Goal: Find specific page/section: Find specific page/section

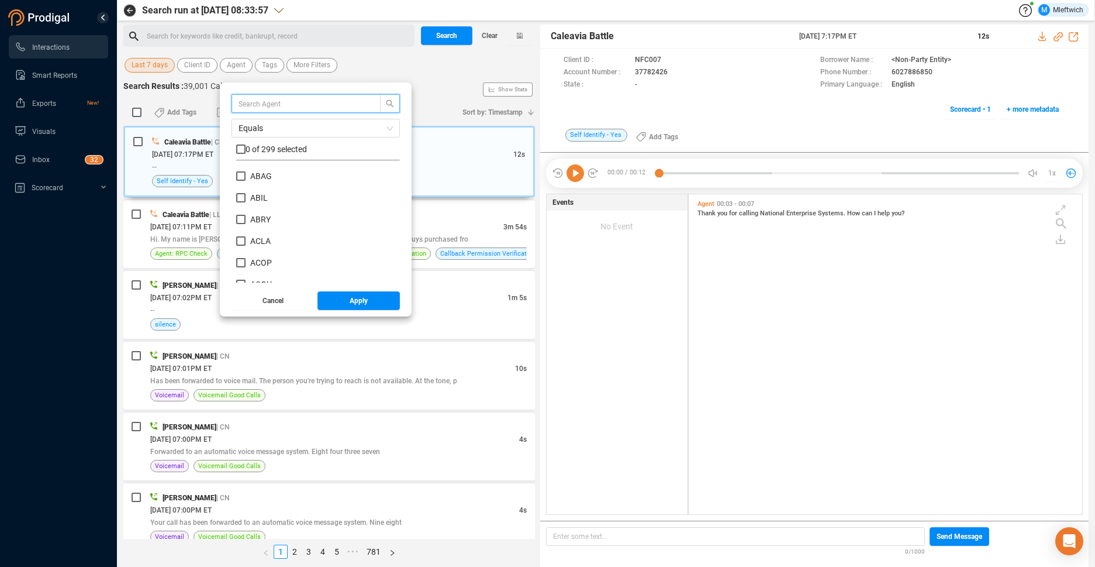
scroll to position [317, 387]
click at [242, 264] on input "ACOP" at bounding box center [240, 262] width 9 height 9
checkbox input "true"
click at [350, 298] on span "Apply" at bounding box center [359, 300] width 18 height 19
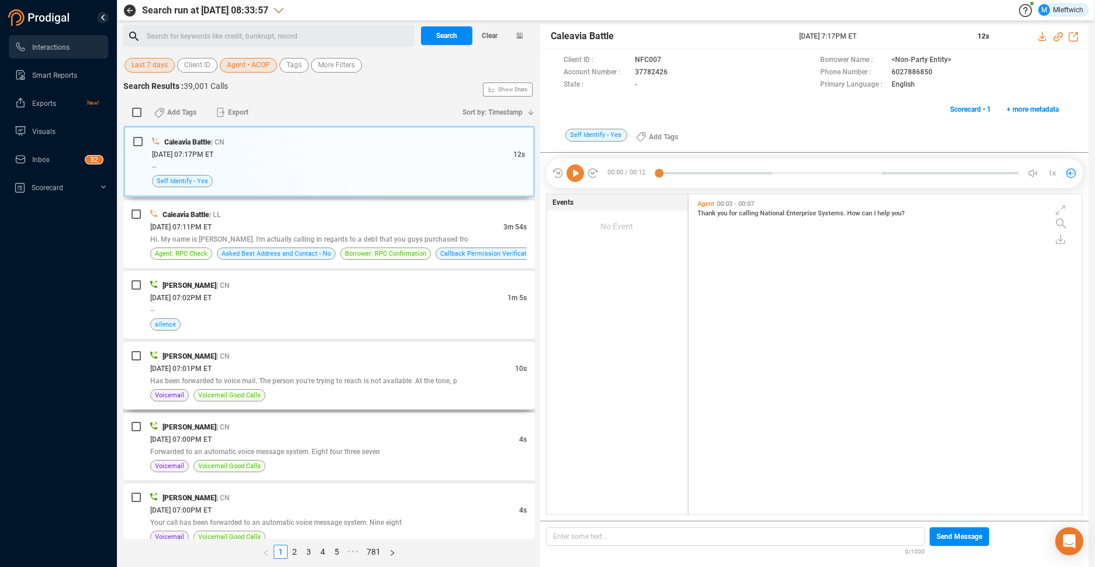
scroll to position [61, 0]
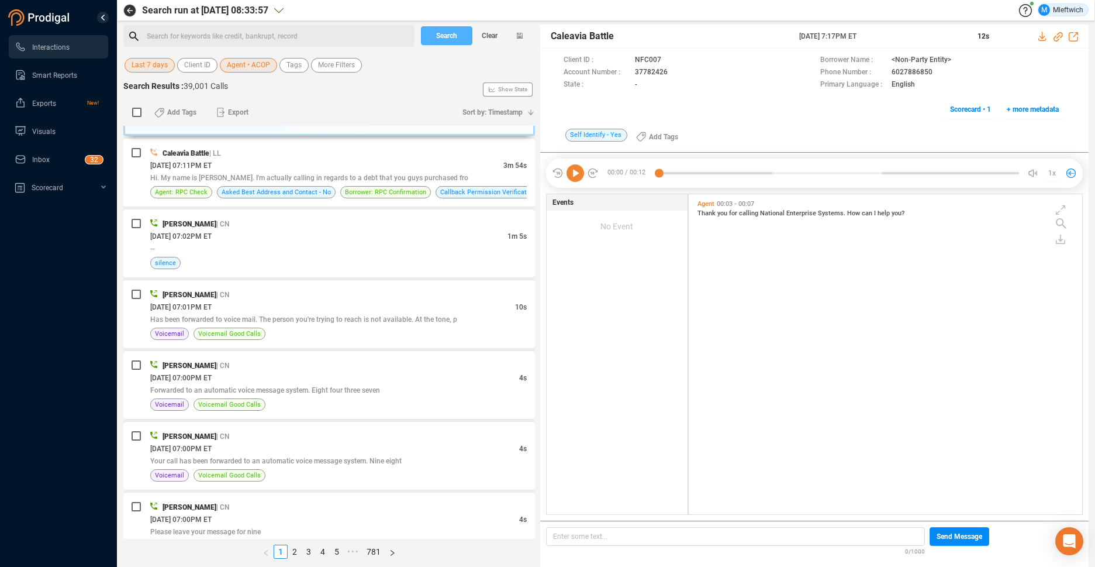
click at [455, 31] on span "Search" at bounding box center [446, 35] width 21 height 19
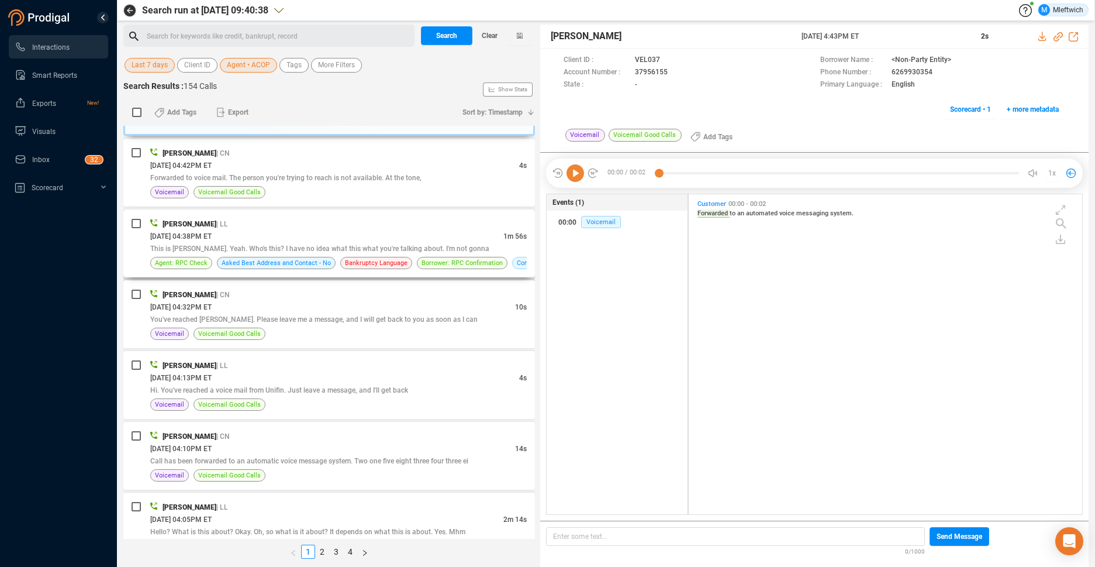
click at [408, 222] on div "[PERSON_NAME] | LL" at bounding box center [338, 224] width 377 height 12
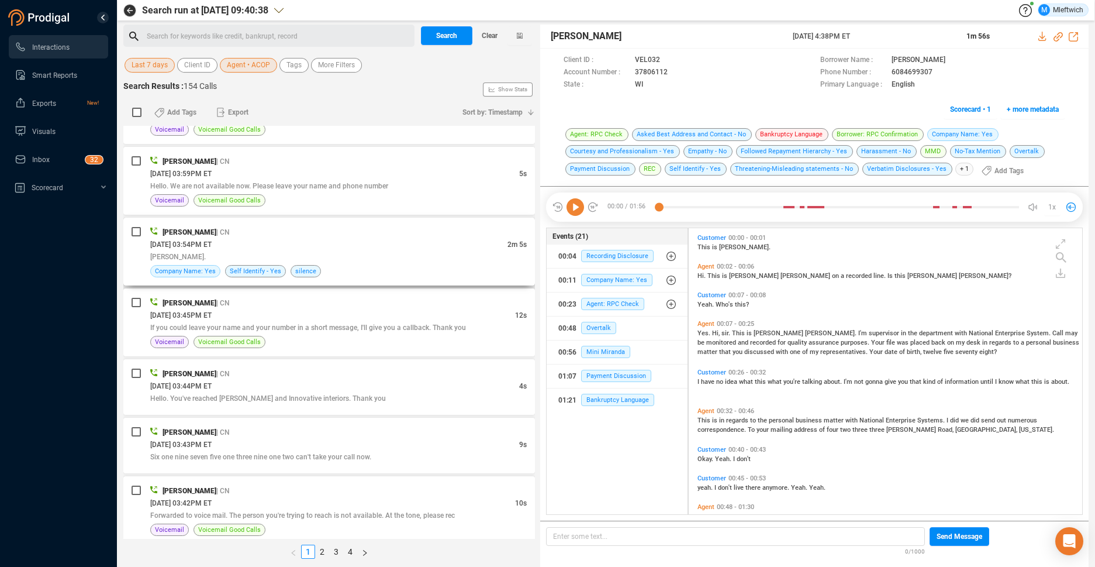
scroll to position [681, 0]
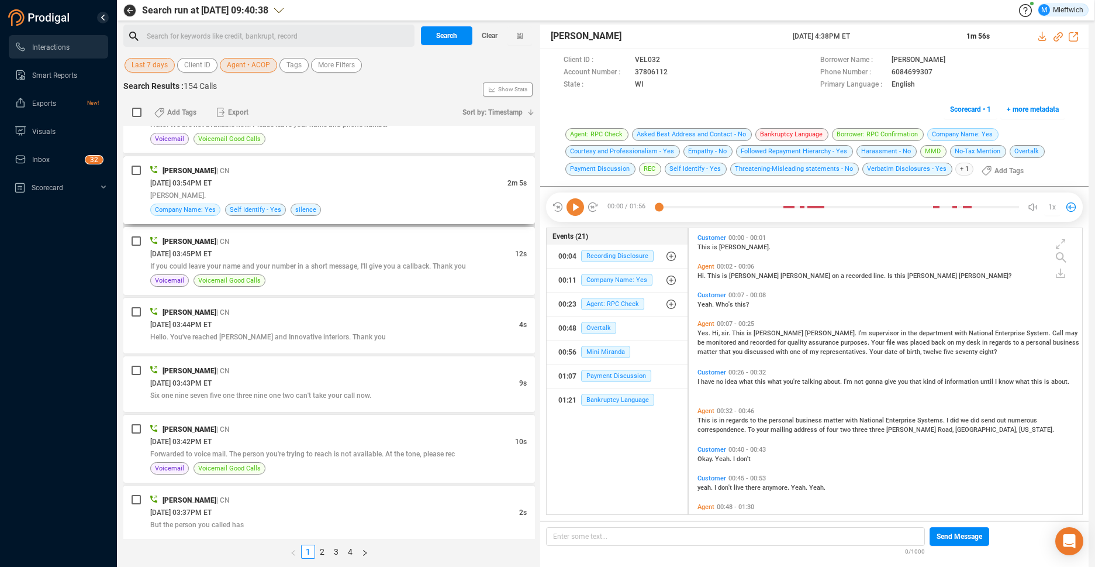
click at [399, 187] on div "[DATE] 03:54PM ET" at bounding box center [328, 183] width 357 height 12
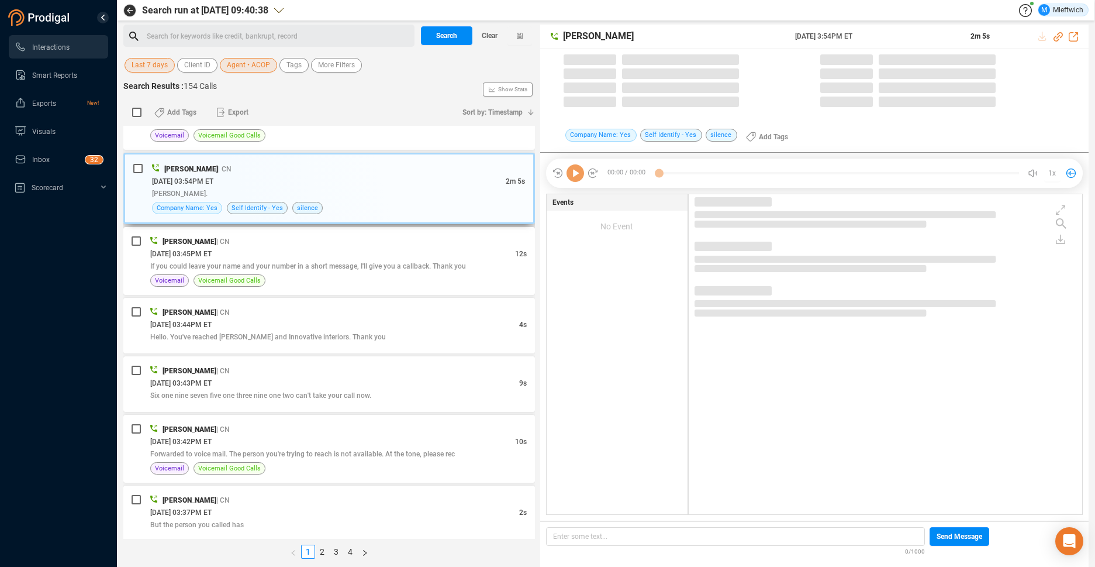
scroll to position [677, 0]
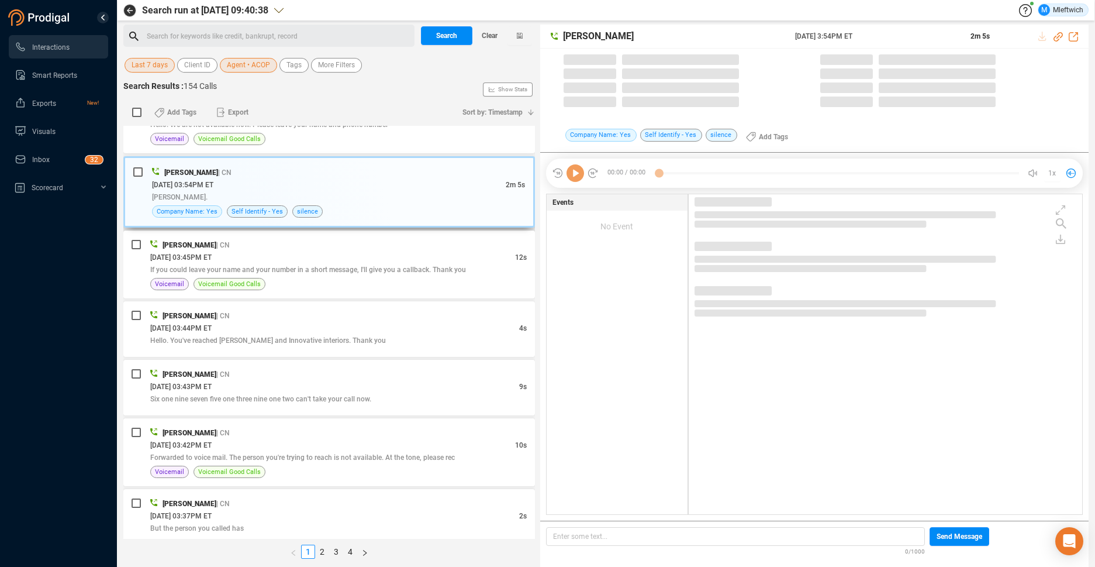
click at [399, 187] on div "[DATE] 03:54PM ET" at bounding box center [329, 184] width 354 height 12
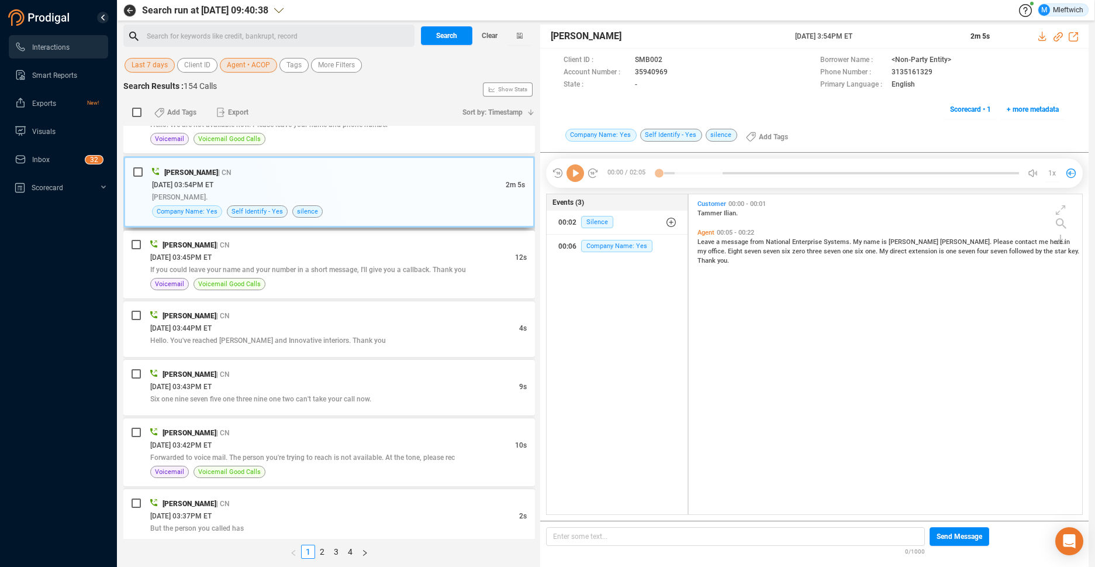
scroll to position [317, 387]
click at [315, 183] on div "[DATE] 03:54PM ET" at bounding box center [329, 184] width 354 height 12
click at [673, 70] on icon at bounding box center [677, 72] width 9 height 9
